Goal: Task Accomplishment & Management: Complete application form

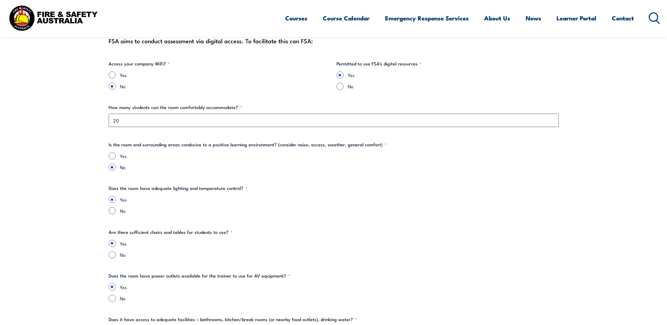
scroll to position [809, 0]
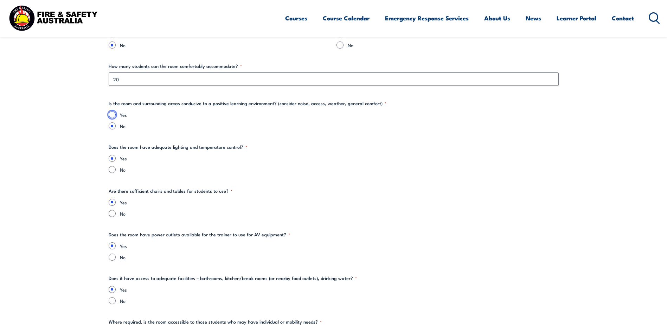
click at [113, 112] on input "Yes" at bounding box center [112, 114] width 7 height 7
radio input "true"
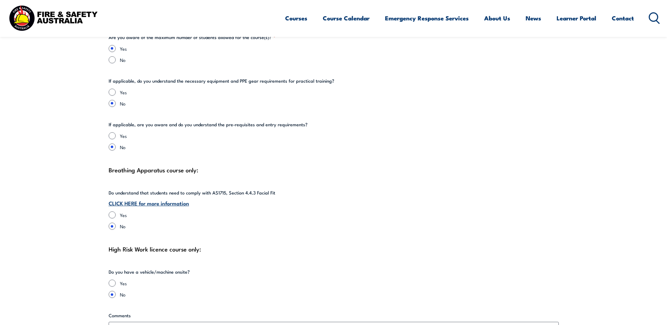
scroll to position [1501, 0]
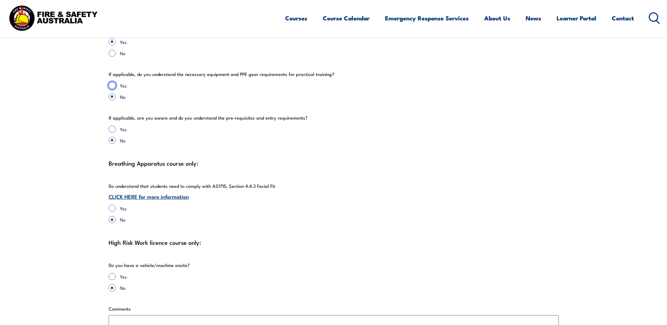
click at [111, 82] on input "Yes" at bounding box center [112, 85] width 7 height 7
radio input "true"
click at [113, 126] on input "Yes" at bounding box center [112, 129] width 7 height 7
radio input "true"
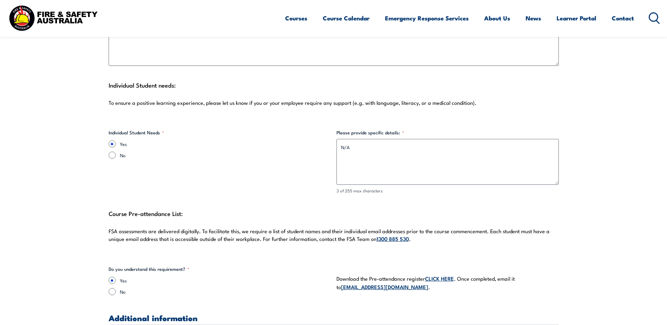
scroll to position [1818, 0]
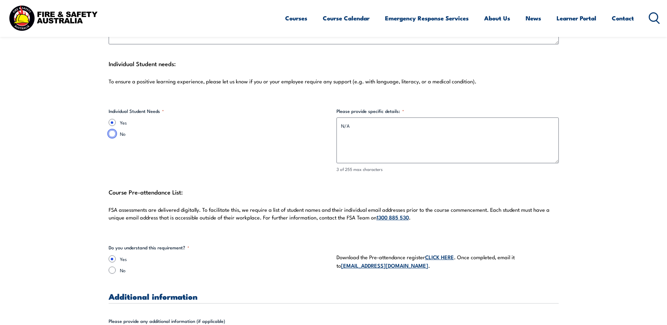
click at [113, 130] on input "No" at bounding box center [112, 133] width 7 height 7
radio input "true"
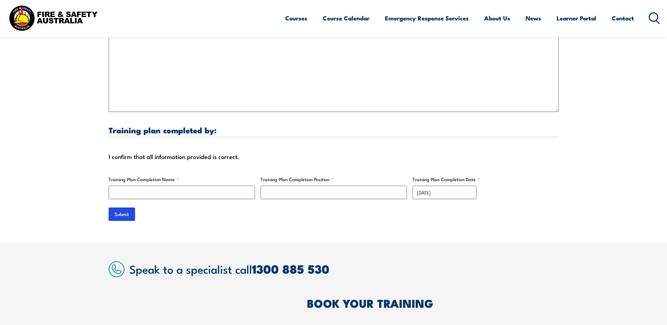
scroll to position [2151, 0]
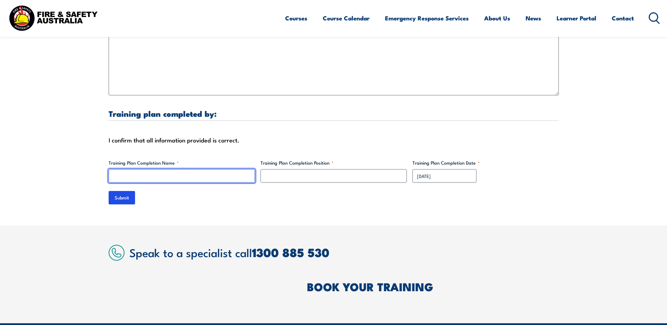
click at [234, 172] on input "Training Plan Completion Name *" at bounding box center [182, 175] width 146 height 13
type input "[PERSON_NAME]"
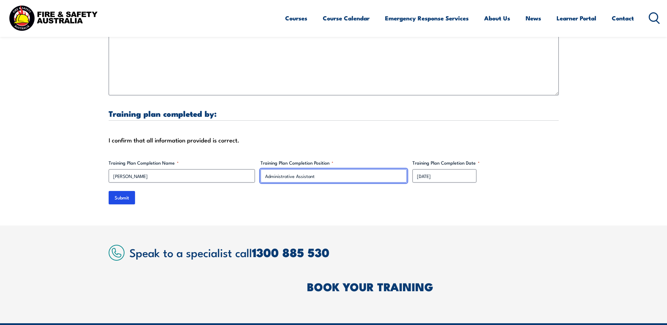
type input "Administrative Assistant"
click at [512, 169] on div "[DATE] DD slash MM slash YYYY" at bounding box center [486, 175] width 146 height 13
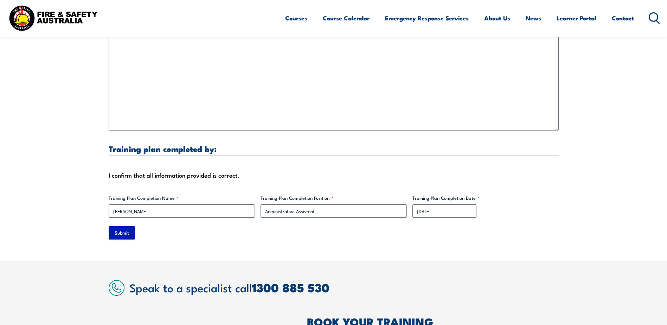
scroll to position [2222, 0]
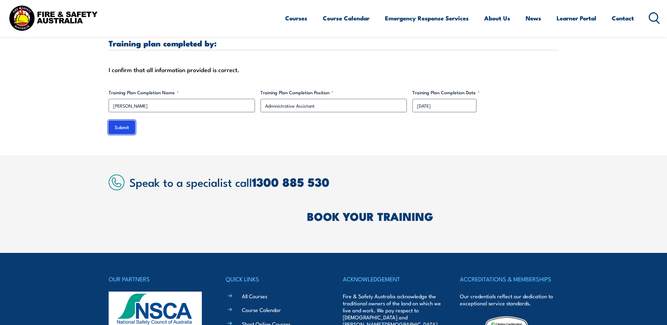
click at [126, 123] on input "Submit" at bounding box center [122, 127] width 26 height 13
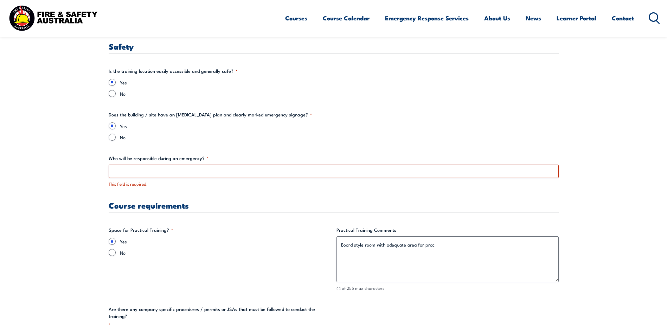
scroll to position [1197, 0]
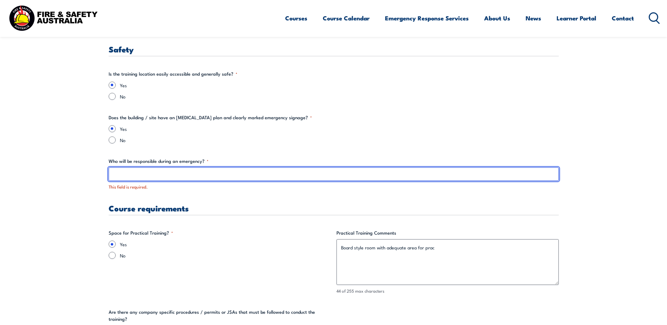
click at [200, 177] on input "Who will be responsible during an emergency? *" at bounding box center [334, 173] width 450 height 13
type input "C"
click at [242, 174] on input "Who will be responsible during an emergency? *" at bounding box center [334, 173] width 450 height 13
type input "[PERSON_NAME]"
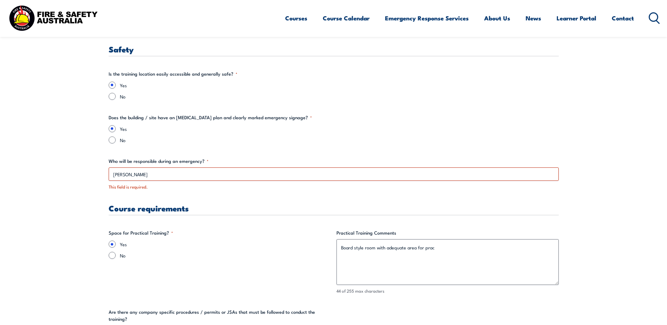
click at [243, 194] on div "Training details Client Details ([PERSON_NAME]) [PERSON_NAME] Training Address …" at bounding box center [334, 125] width 450 height 2096
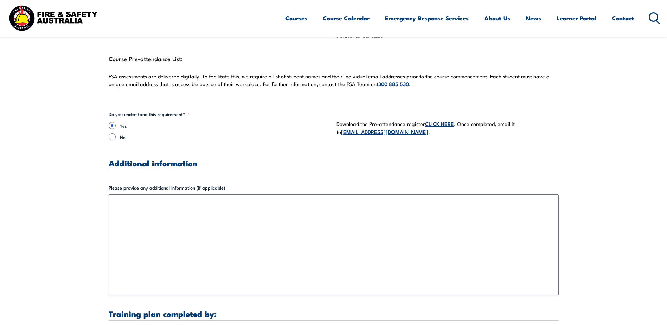
scroll to position [2077, 0]
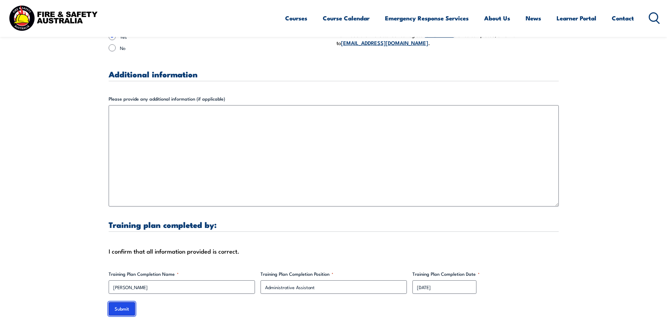
click at [127, 302] on input "Submit" at bounding box center [122, 308] width 26 height 13
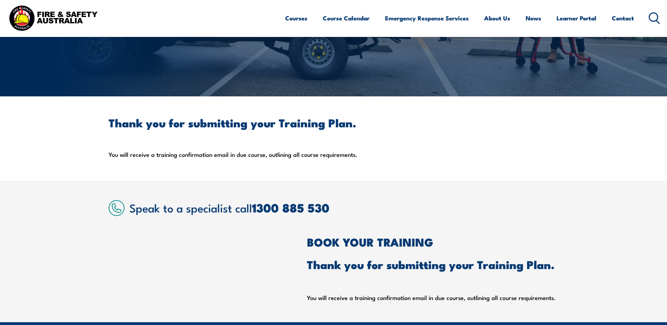
scroll to position [106, 0]
